Goal: Answer question/provide support

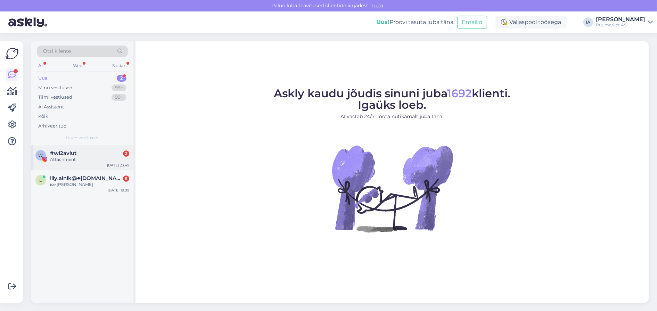
click at [78, 170] on div "w #wi2aviut 2 Attachment [DATE] 23:49" at bounding box center [82, 157] width 102 height 25
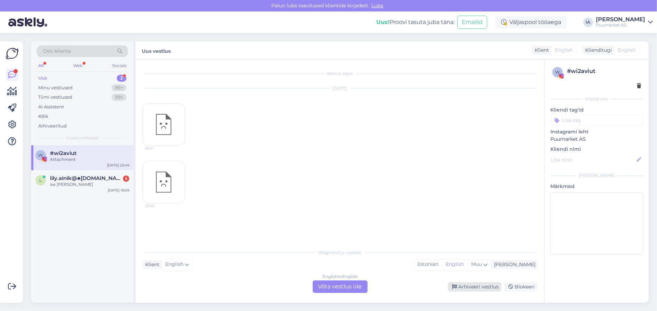
click at [469, 286] on div "Arhiveeri vestlus" at bounding box center [474, 286] width 53 height 9
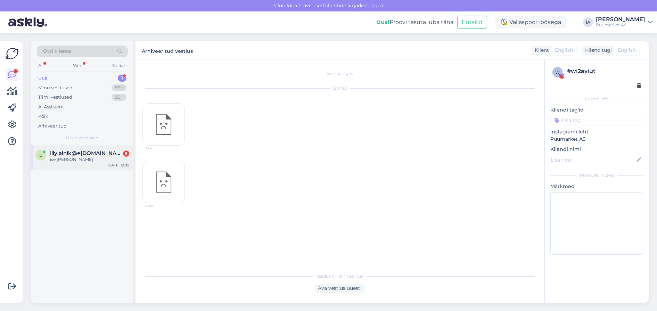
click at [76, 162] on div "ise elan värskas" at bounding box center [89, 159] width 79 height 6
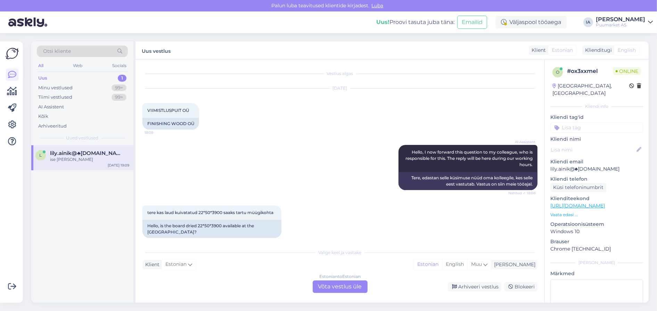
click at [346, 287] on div "Estonian to Estonian Võta vestlus üle" at bounding box center [339, 286] width 55 height 12
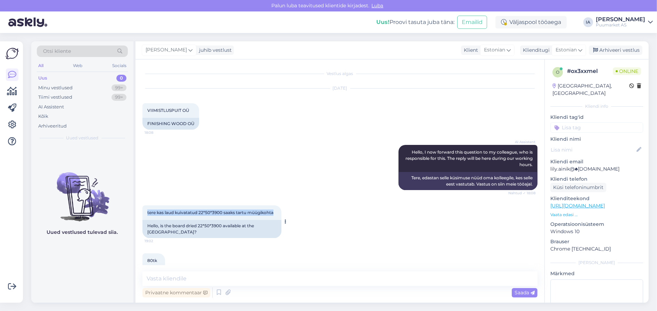
drag, startPoint x: 147, startPoint y: 235, endPoint x: 182, endPoint y: 243, distance: 35.6
click at [182, 220] on div "tere kas laud kuivatatud 22*50*3900 saaks tartu müügikohta 19:02" at bounding box center [211, 212] width 139 height 15
copy span "tere kas laud kuivatatud 22*50*3900 saaks tartu müügikohta"
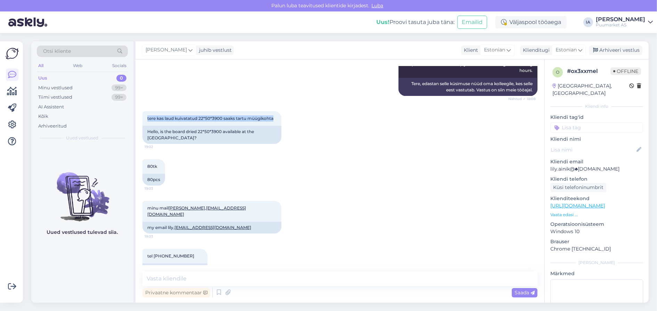
scroll to position [104, 0]
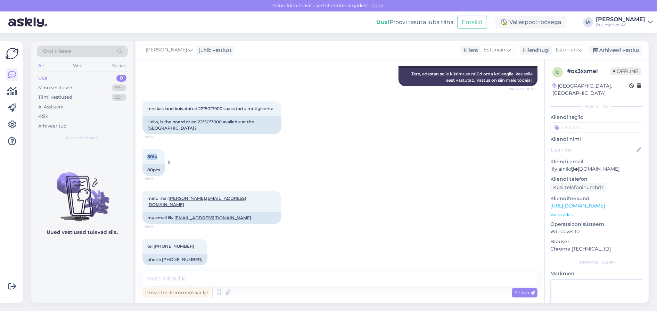
drag, startPoint x: 148, startPoint y: 191, endPoint x: 160, endPoint y: 193, distance: 13.0
click at [160, 164] on div "80tk 19:03" at bounding box center [153, 156] width 23 height 15
copy span "80tk"
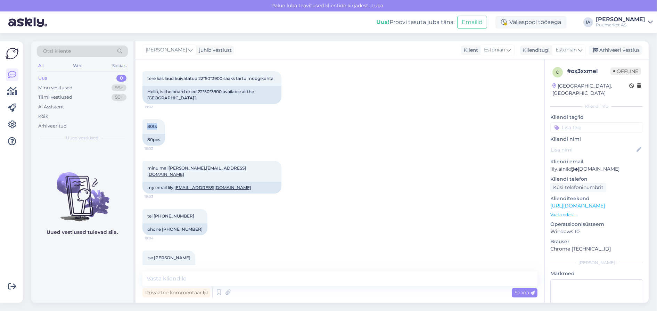
scroll to position [173, 0]
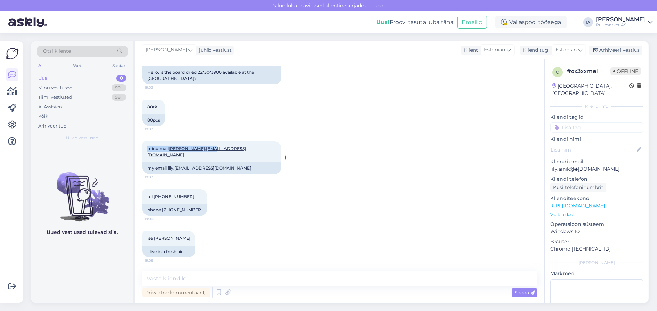
drag, startPoint x: 148, startPoint y: 166, endPoint x: 221, endPoint y: 169, distance: 73.3
click at [221, 157] on span "minu mail lily,ainik@mail.ee" at bounding box center [196, 151] width 99 height 11
copy span "minu mail lily,ainik@mail.ee"
drag, startPoint x: 146, startPoint y: 190, endPoint x: 181, endPoint y: 193, distance: 34.9
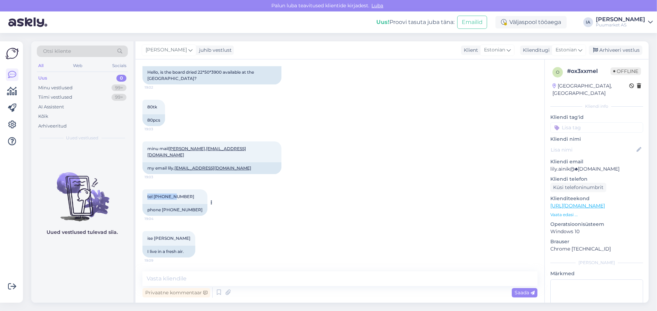
click at [181, 193] on div "tel 53481547 19:04" at bounding box center [174, 196] width 65 height 15
copy span "tel 53481547"
click at [162, 288] on div "Privaatne kommentaar" at bounding box center [176, 292] width 68 height 9
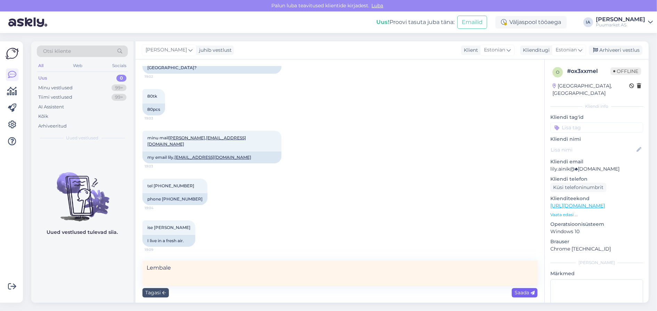
type textarea "Lembale"
click at [530, 291] on icon at bounding box center [532, 293] width 4 height 4
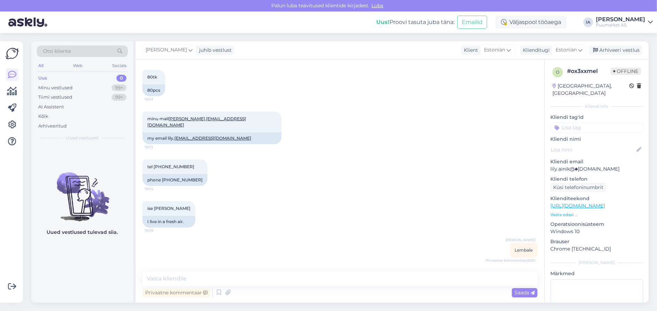
scroll to position [226, 0]
